Goal: Information Seeking & Learning: Check status

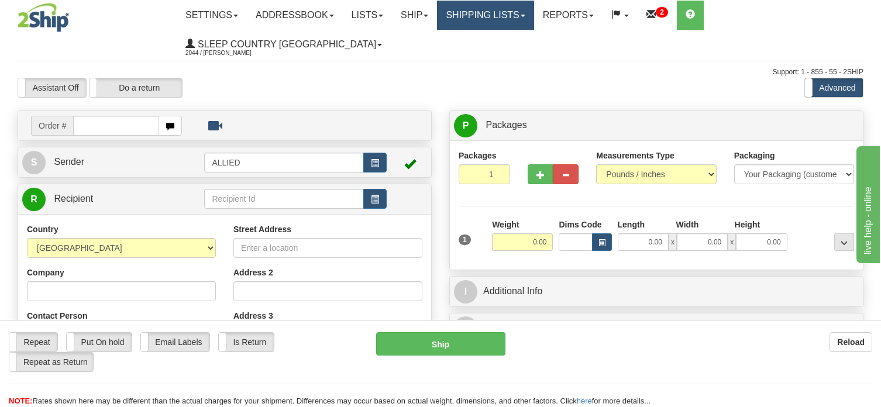
click at [528, 16] on link "Shipping lists" at bounding box center [485, 15] width 97 height 29
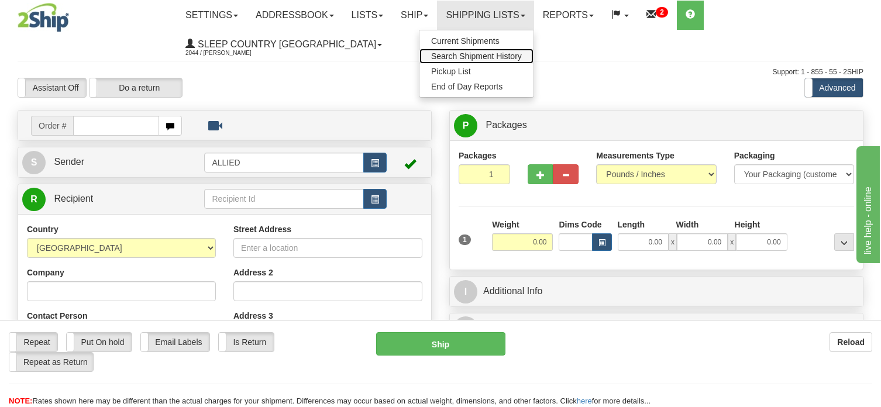
click at [513, 53] on span "Search Shipment History" at bounding box center [476, 55] width 91 height 9
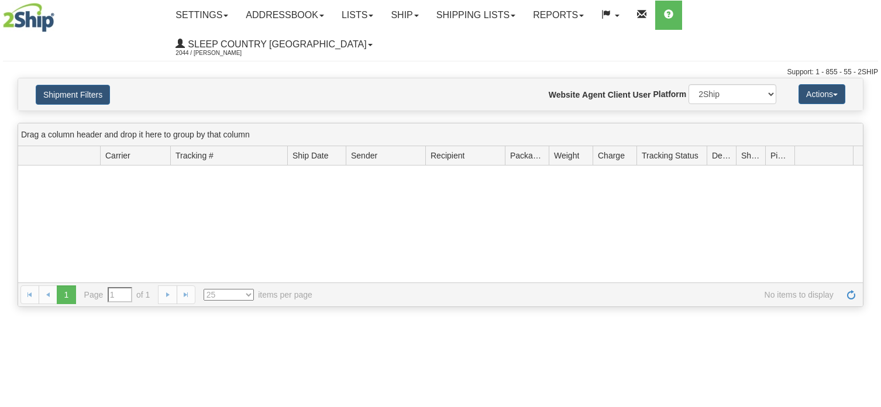
type input "From [DATE] To [DATE]"
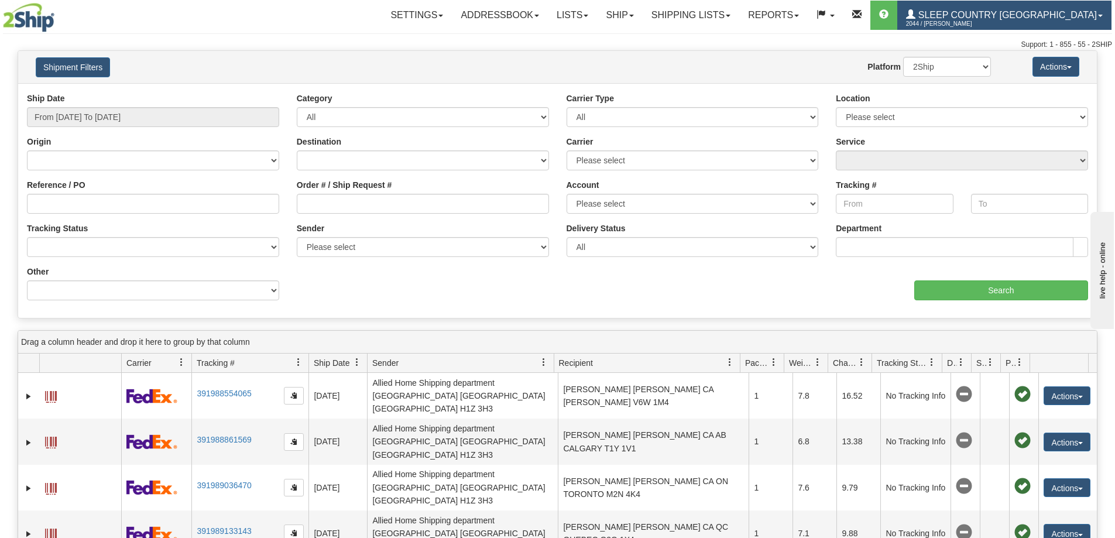
click at [881, 13] on span "Sleep Country [GEOGRAPHIC_DATA]" at bounding box center [1005, 15] width 181 height 10
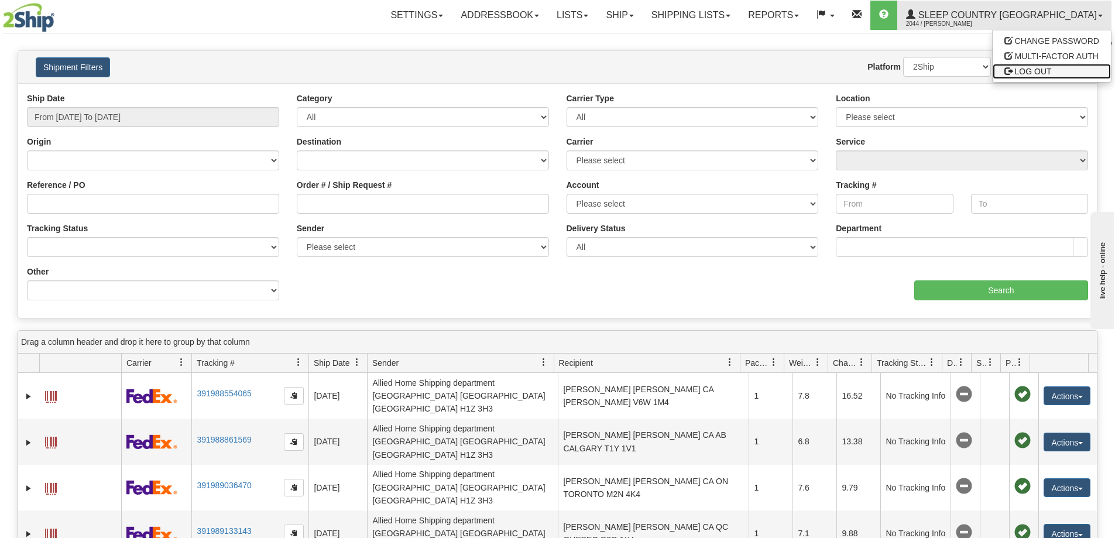
click at [881, 70] on span "LOG OUT" at bounding box center [1033, 71] width 37 height 9
